Goal: Transaction & Acquisition: Purchase product/service

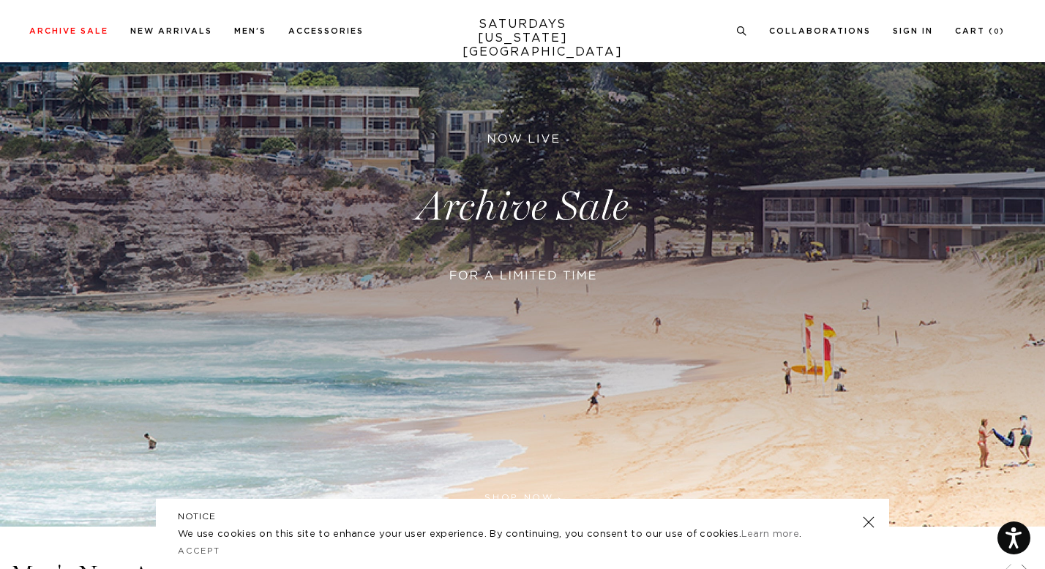
scroll to position [188, 0]
click at [869, 520] on link at bounding box center [868, 522] width 20 height 20
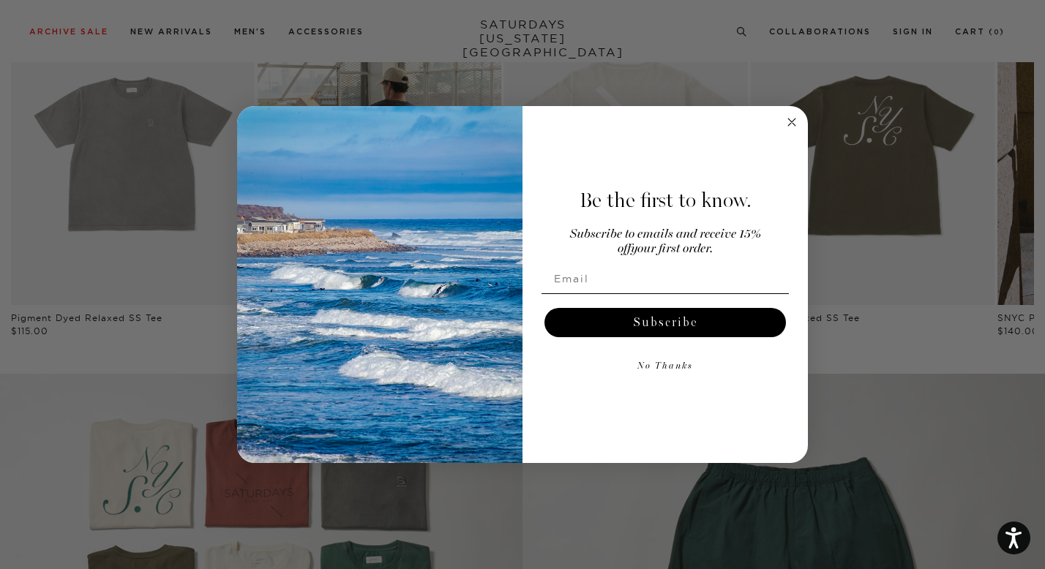
scroll to position [869, 0]
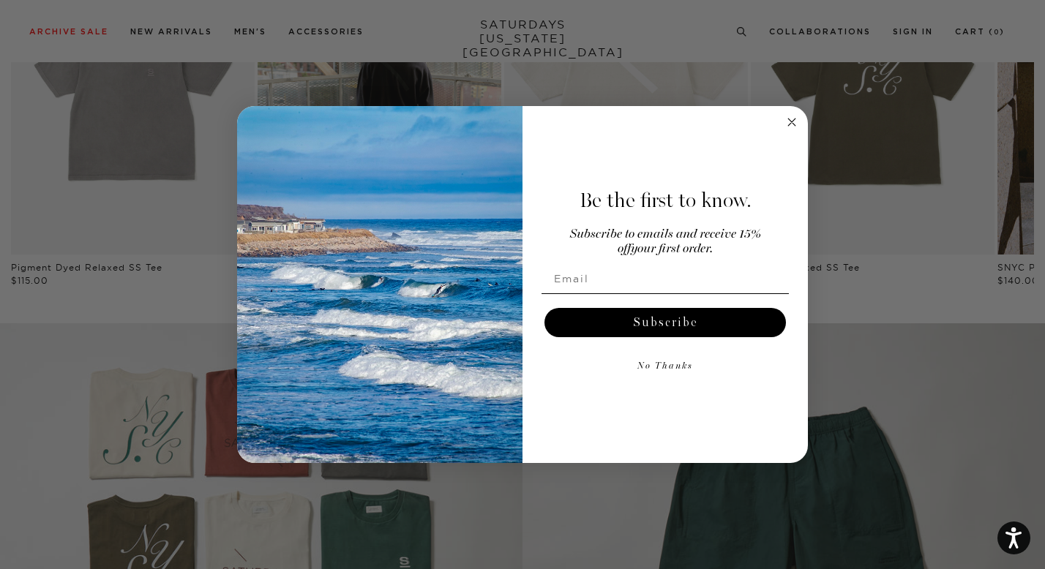
click at [785, 122] on circle "Close dialog" at bounding box center [792, 122] width 17 height 17
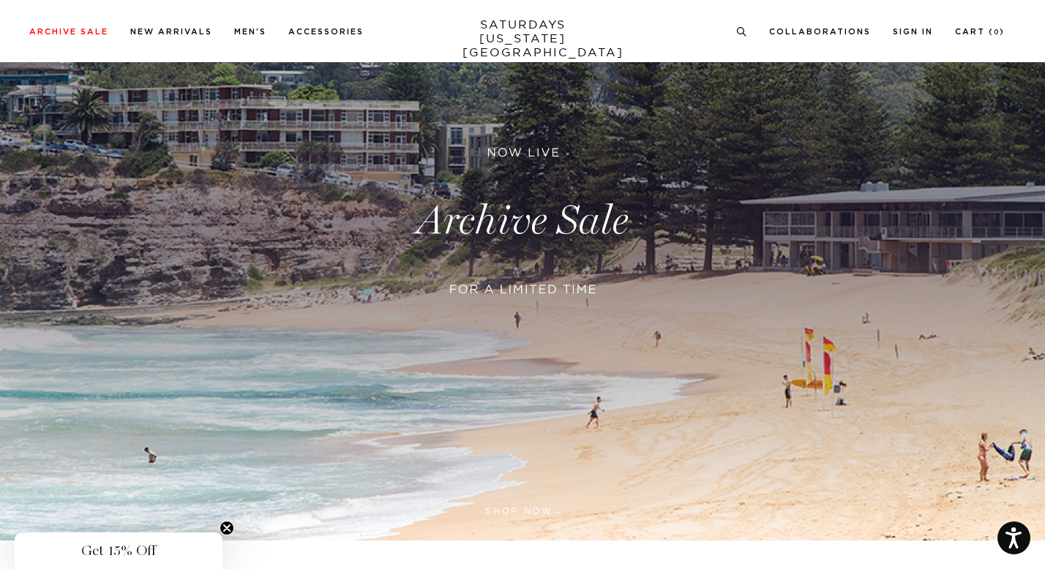
scroll to position [0, 0]
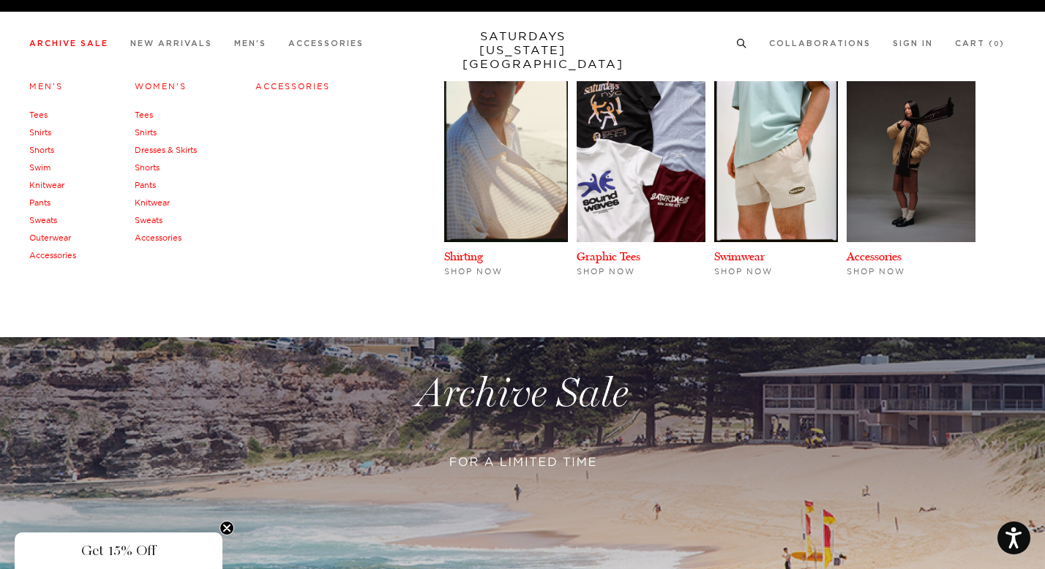
click at [45, 165] on link "Swim" at bounding box center [39, 167] width 21 height 10
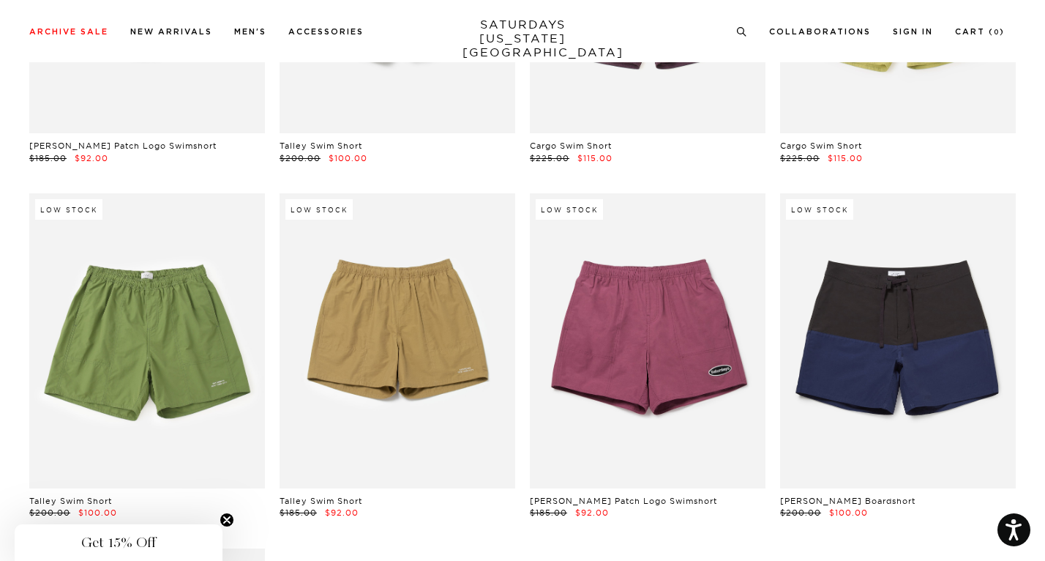
scroll to position [1409, 0]
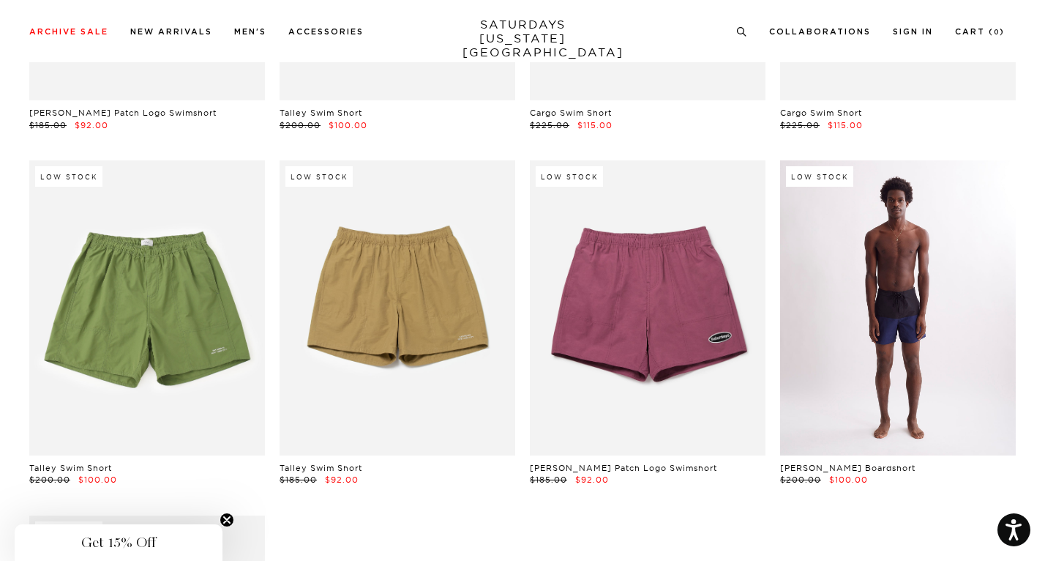
click at [943, 285] on link at bounding box center [898, 307] width 236 height 295
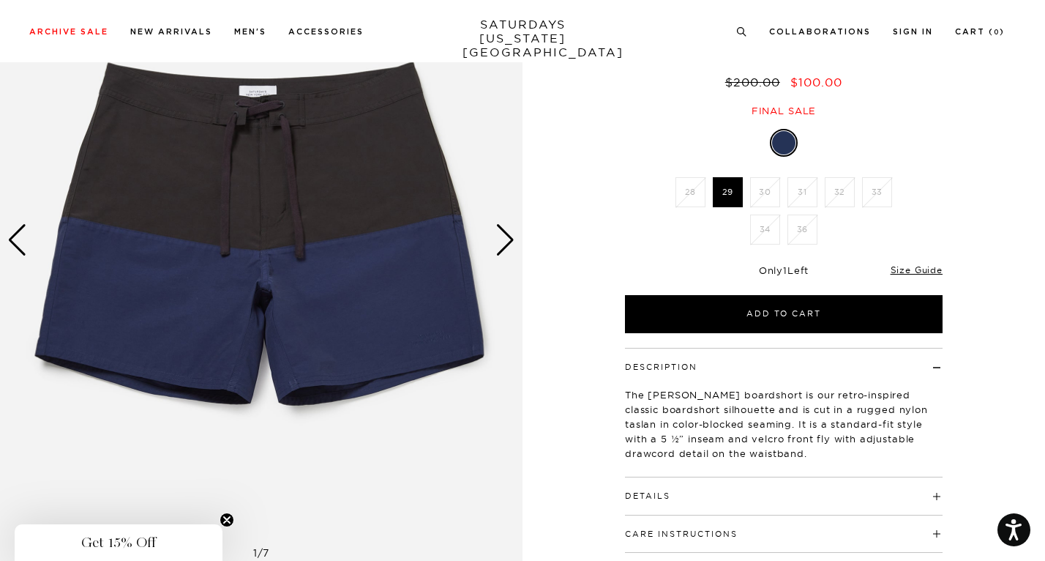
scroll to position [0, 4]
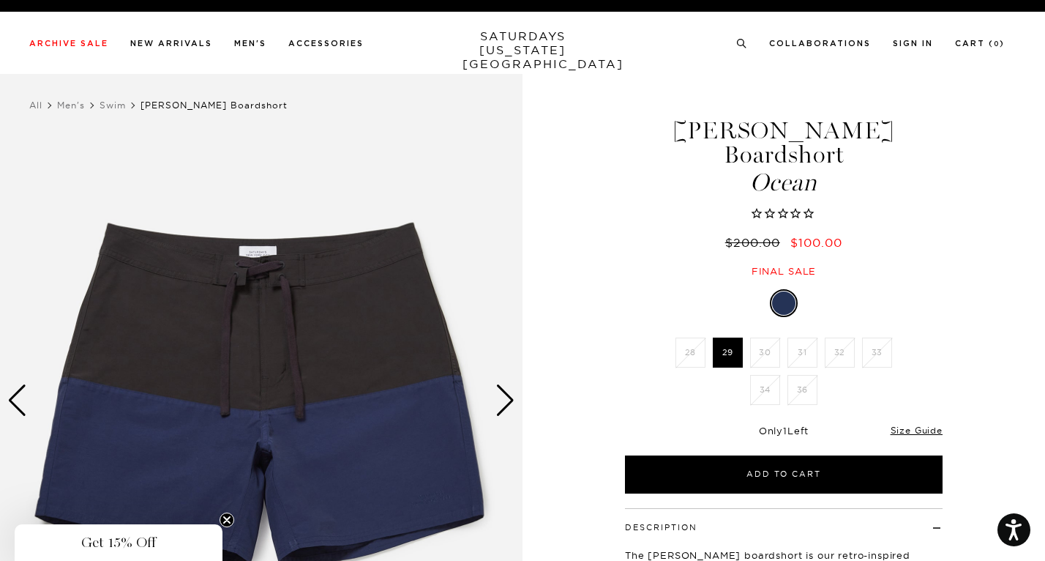
click at [501, 403] on div "Next slide" at bounding box center [505, 400] width 20 height 32
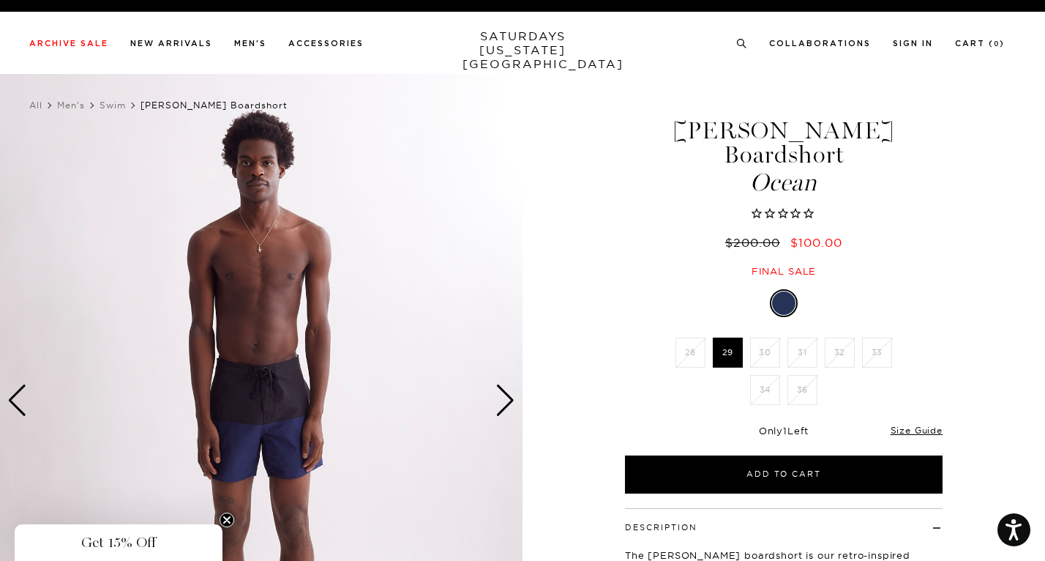
click at [501, 403] on div "Next slide" at bounding box center [505, 400] width 20 height 32
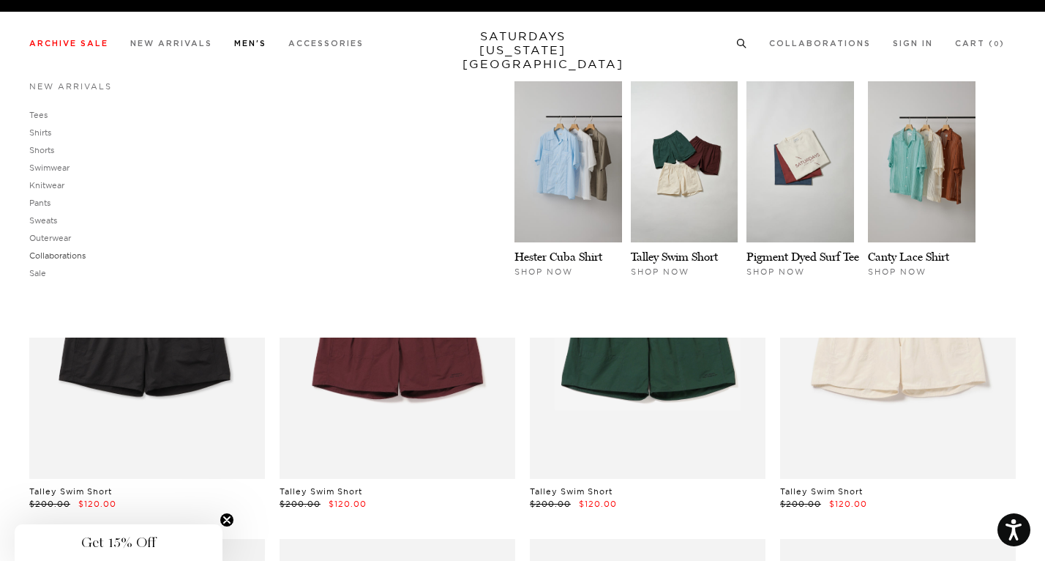
click at [52, 252] on link "Collaborations" at bounding box center [57, 255] width 56 height 10
